Goal: Information Seeking & Learning: Learn about a topic

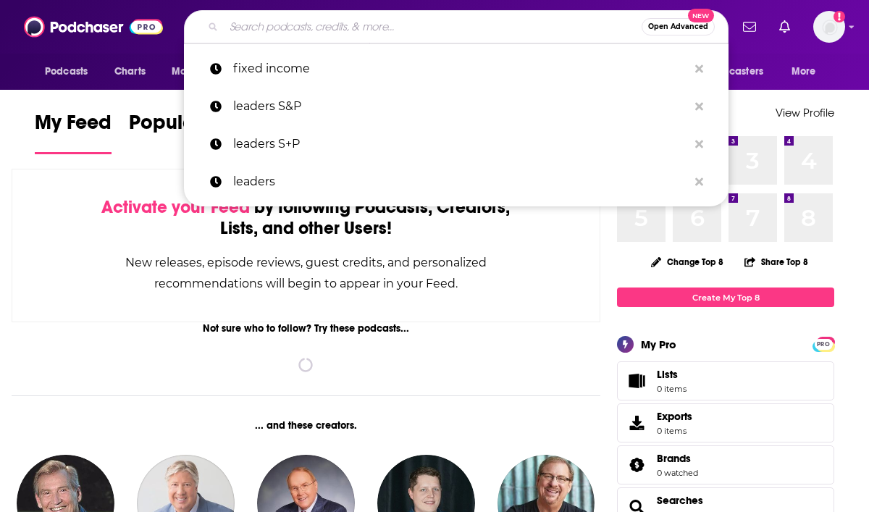
click at [381, 34] on input "Search podcasts, credits, & more..." at bounding box center [433, 26] width 418 height 23
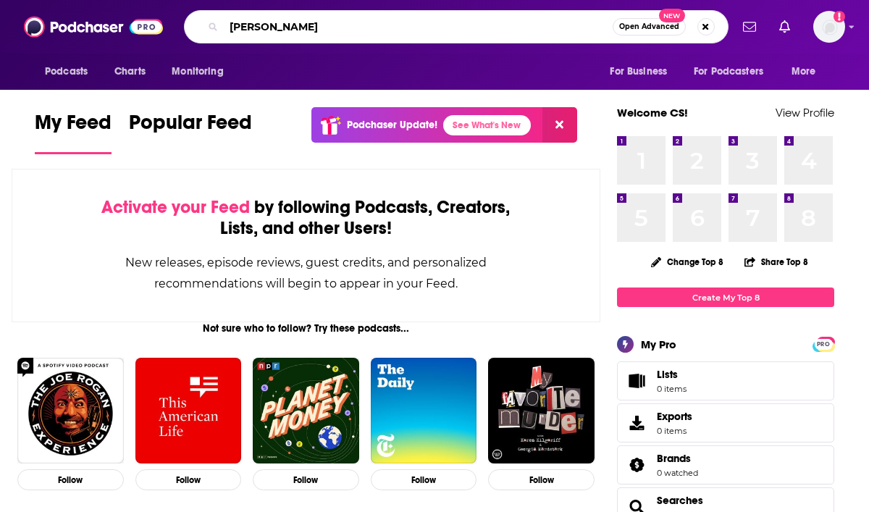
type input "[PERSON_NAME]"
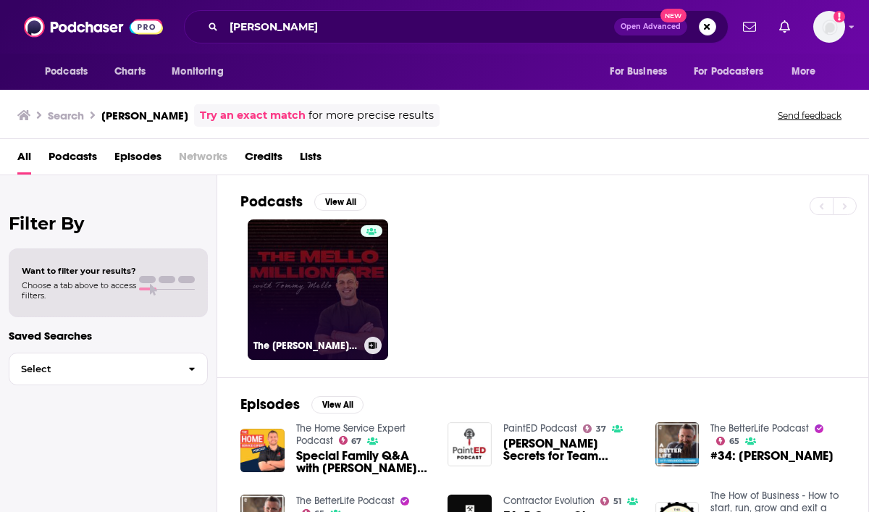
click at [318, 302] on link "The [PERSON_NAME] Millionaire with [PERSON_NAME]" at bounding box center [318, 289] width 140 height 140
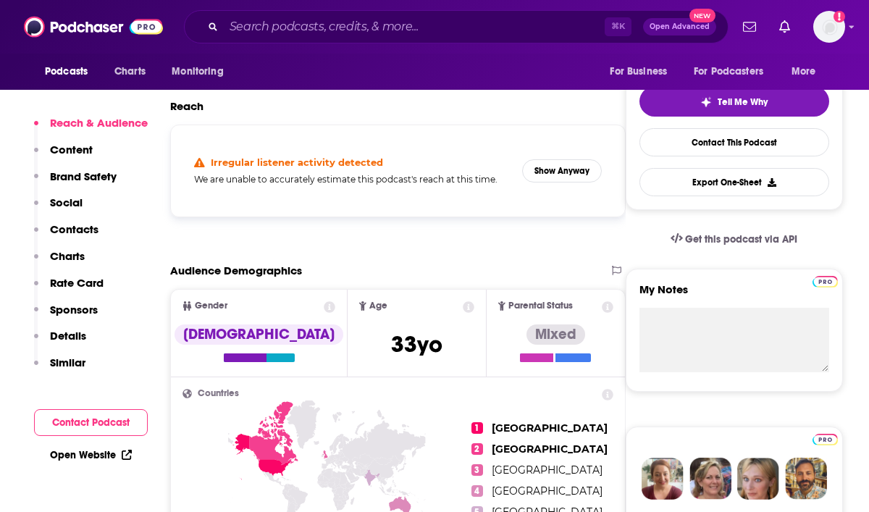
scroll to position [304, 0]
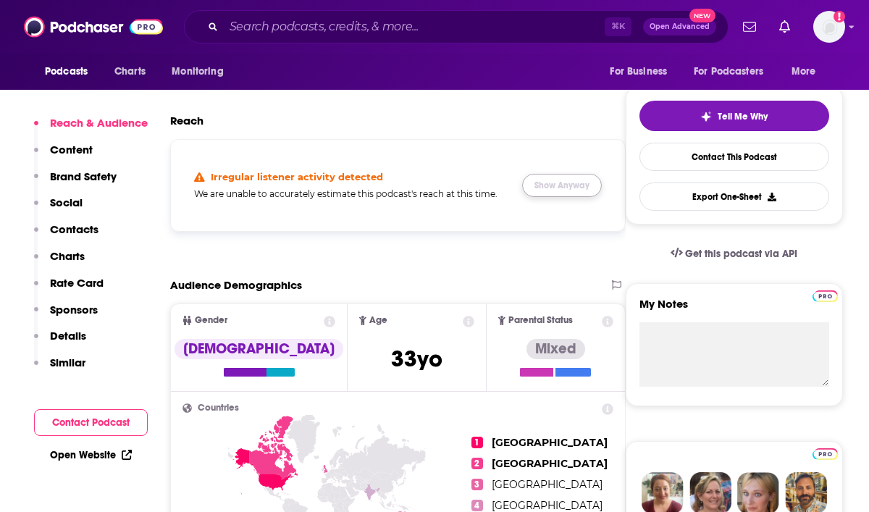
click at [571, 185] on button "Show Anyway" at bounding box center [562, 185] width 80 height 23
